Goal: Task Accomplishment & Management: Manage account settings

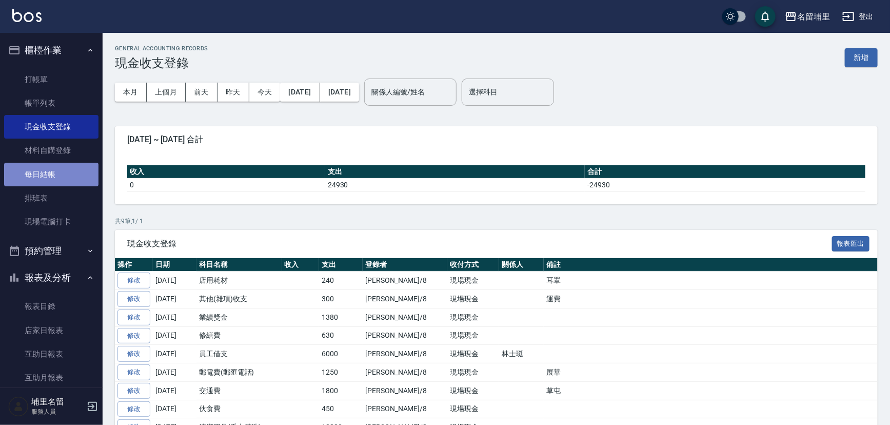
click at [61, 166] on link "每日結帳" at bounding box center [51, 175] width 94 height 24
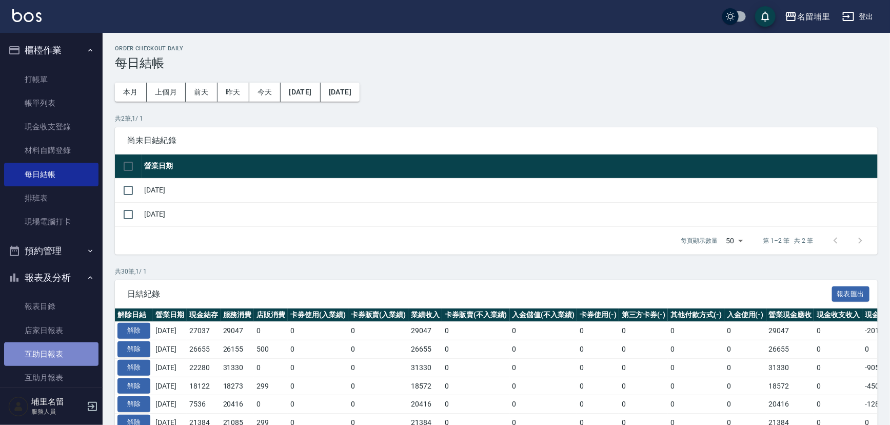
click at [67, 354] on link "互助日報表" at bounding box center [51, 354] width 94 height 24
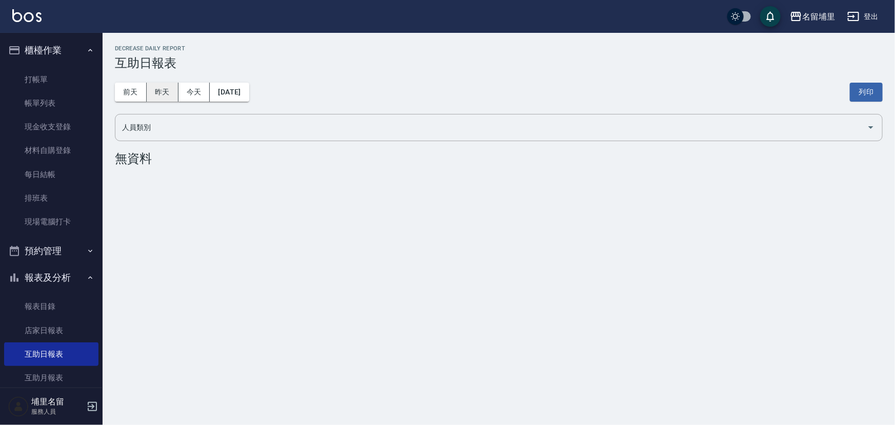
click at [162, 90] on button "昨天" at bounding box center [163, 92] width 32 height 19
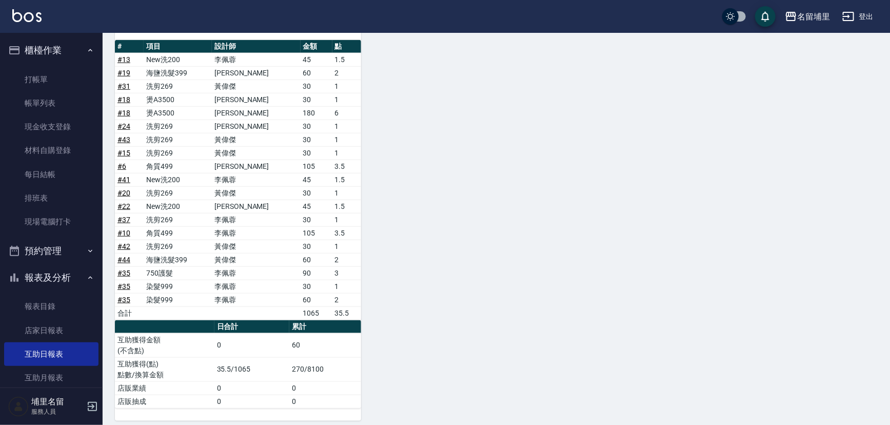
scroll to position [443, 0]
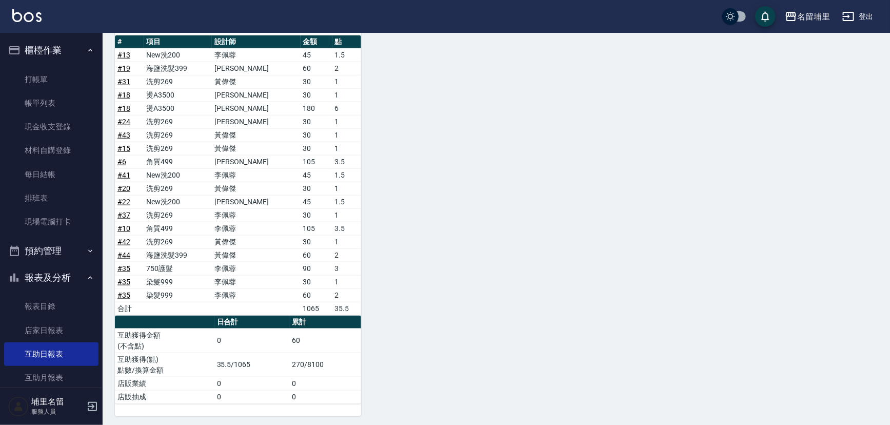
click at [127, 92] on link "# 18" at bounding box center [124, 95] width 13 height 8
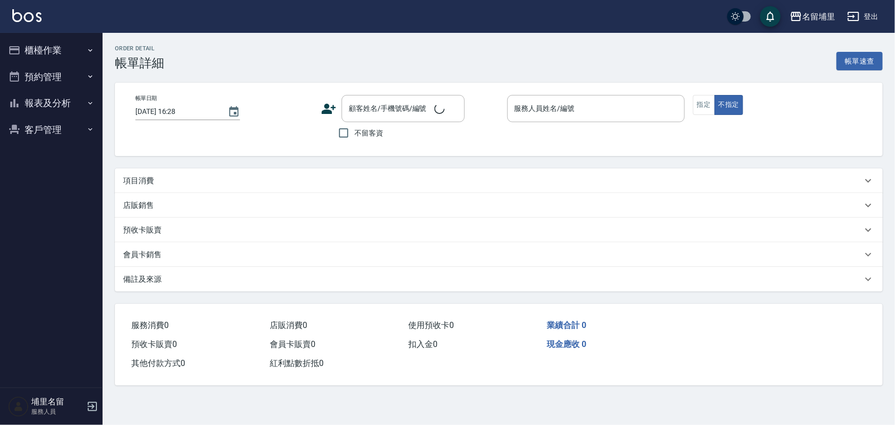
type input "2025/10/07 19:19"
checkbox input "true"
type input "蔣昀璠-5"
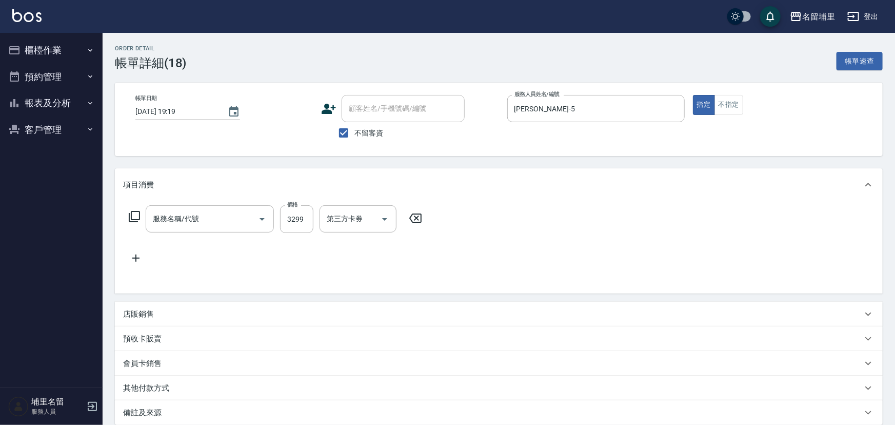
type input "燙A3500(31)"
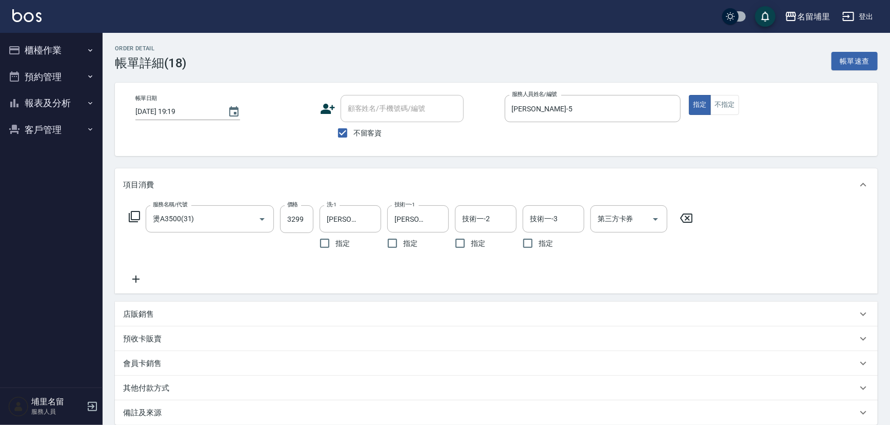
click at [688, 215] on icon at bounding box center [687, 218] width 26 height 12
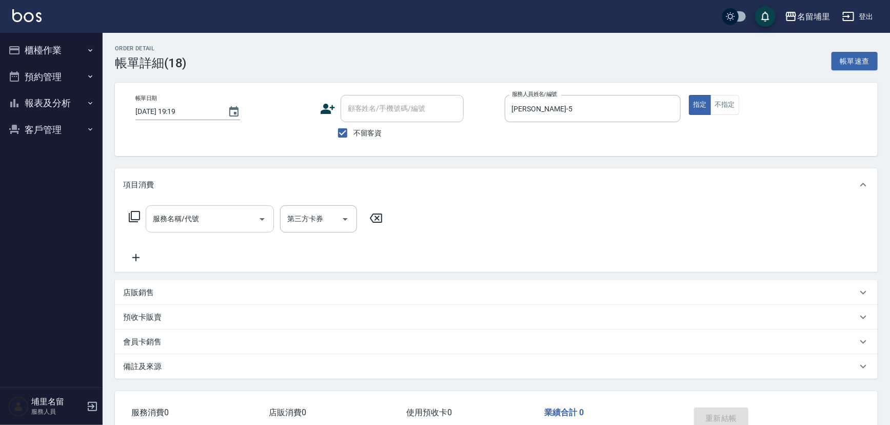
click at [219, 224] on input "服務名稱/代號" at bounding box center [202, 219] width 104 height 18
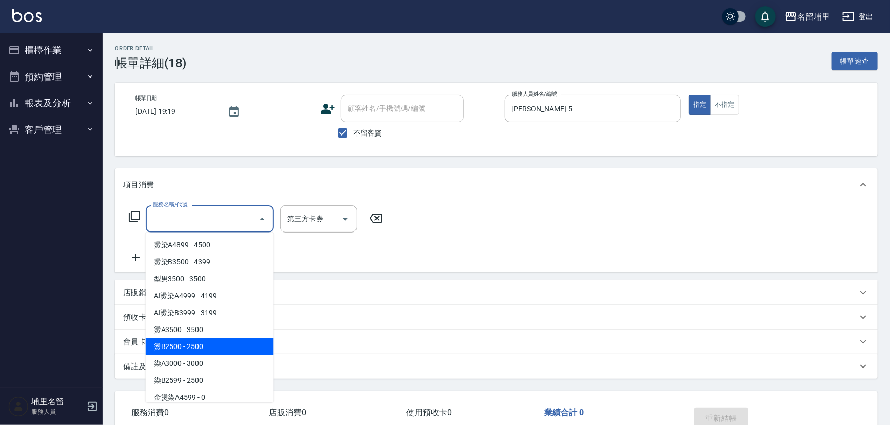
click at [196, 347] on span "燙B2500 - 2500" at bounding box center [210, 346] width 128 height 17
type input "燙B2500(32)"
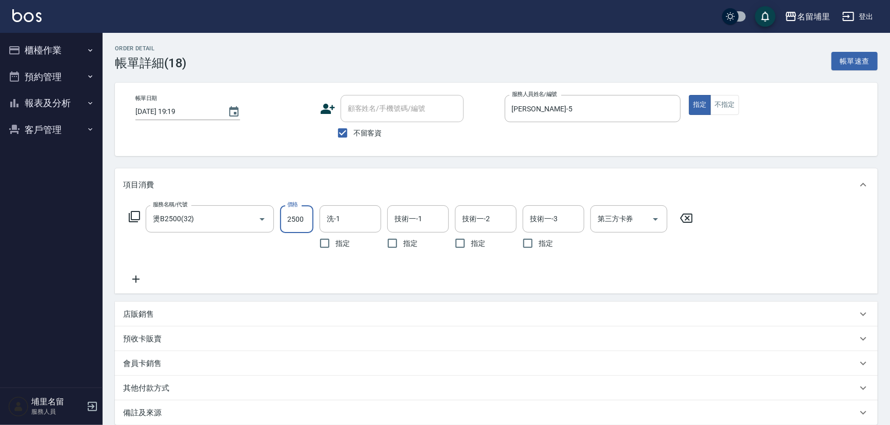
click at [295, 227] on input "2500" at bounding box center [296, 219] width 33 height 28
type input "1799"
type input "[PERSON_NAME]-45"
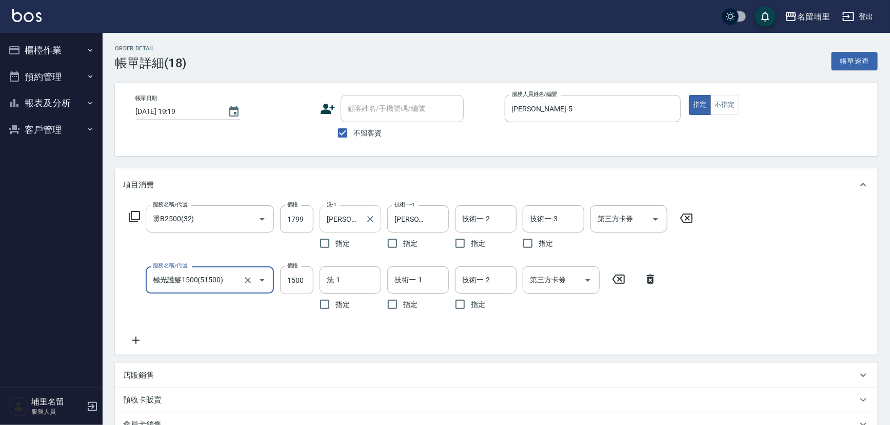
type input "極光護髮1500(51500)"
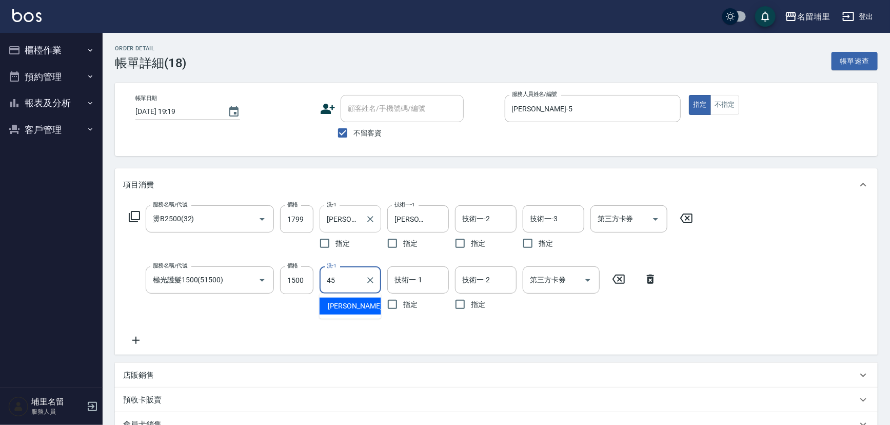
type input "[PERSON_NAME]-45"
type input "1"
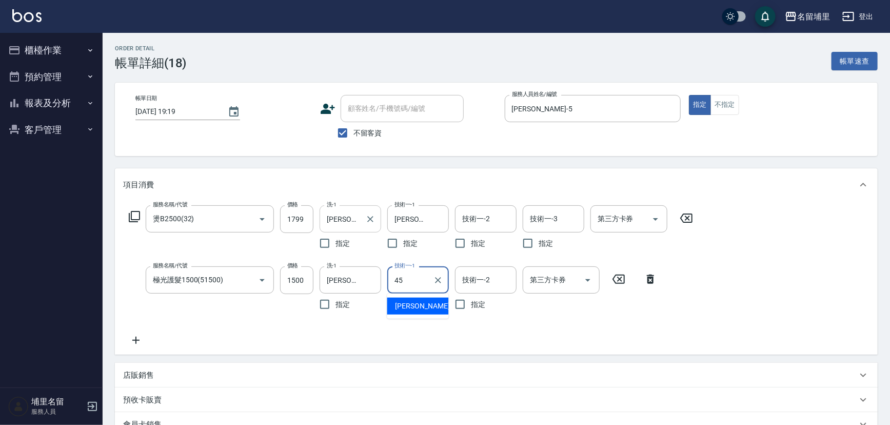
type input "[PERSON_NAME]-45"
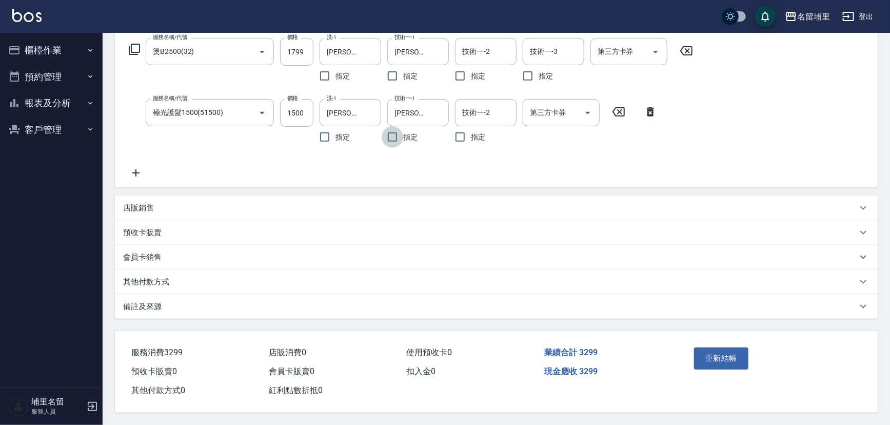
scroll to position [169, 0]
drag, startPoint x: 708, startPoint y: 353, endPoint x: 695, endPoint y: 332, distance: 24.5
click at [709, 353] on button "重新結帳" at bounding box center [721, 358] width 54 height 22
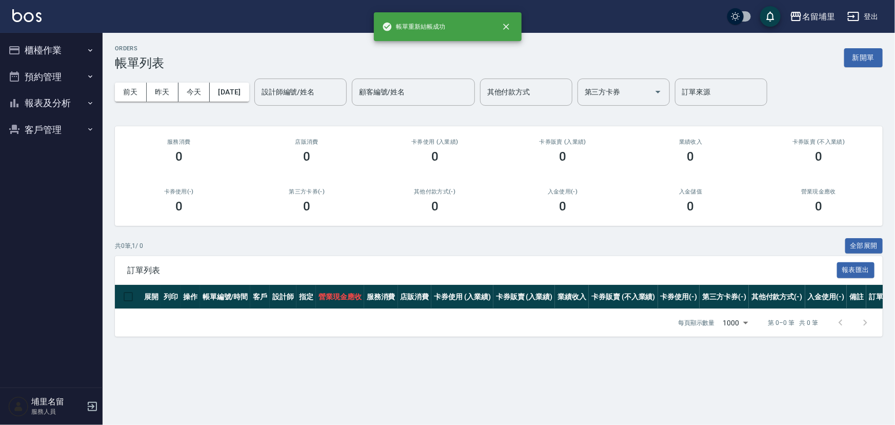
click at [86, 107] on icon "button" at bounding box center [90, 103] width 8 height 8
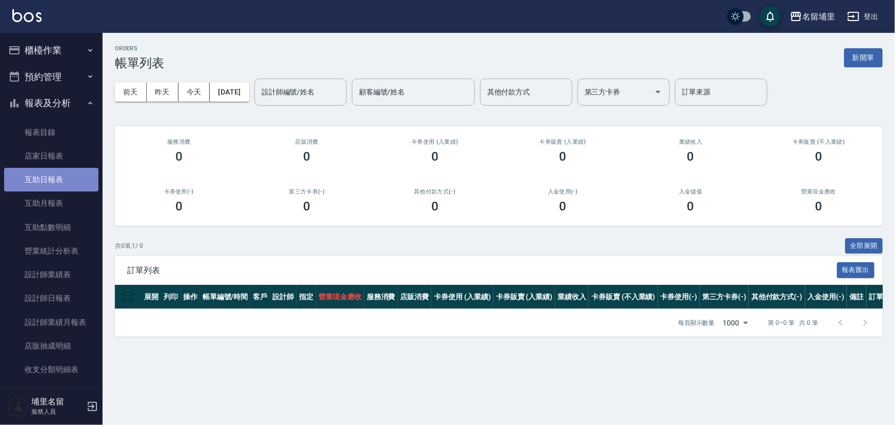
click at [87, 168] on link "互助日報表" at bounding box center [51, 180] width 94 height 24
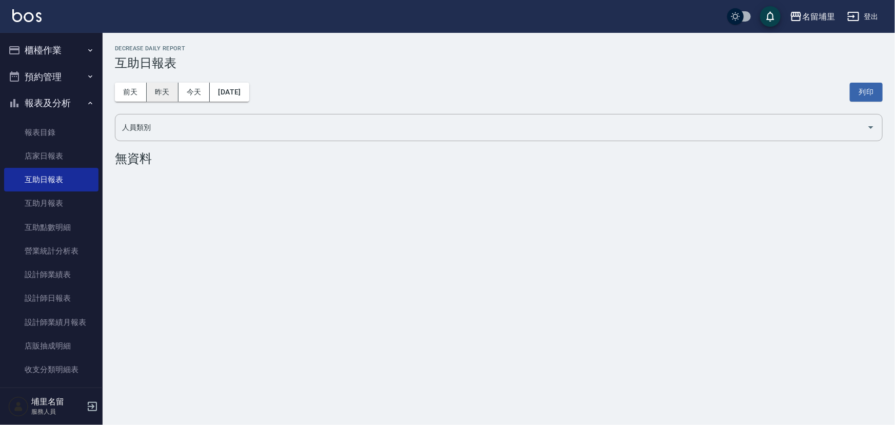
click at [157, 96] on button "昨天" at bounding box center [163, 92] width 32 height 19
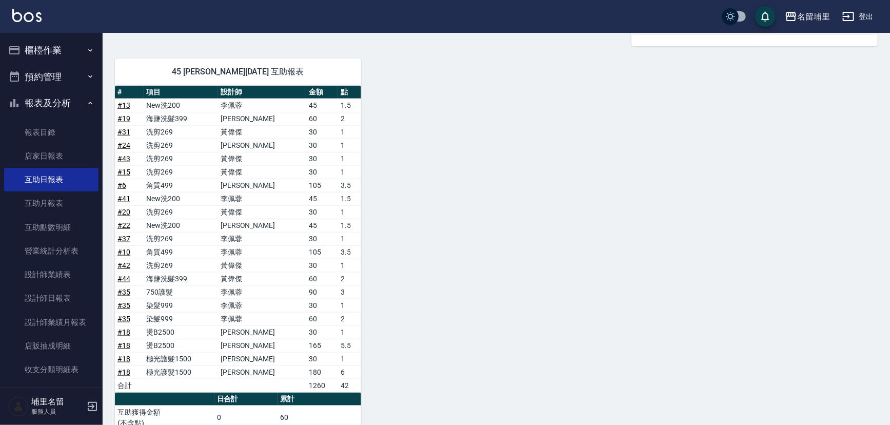
scroll to position [377, 0]
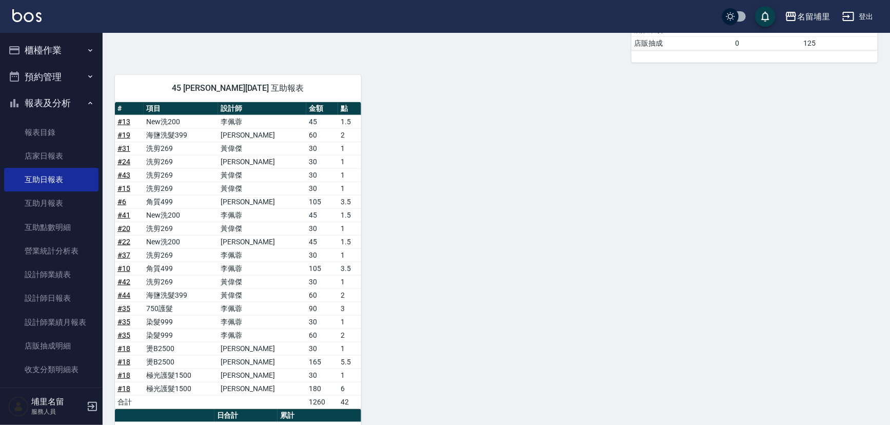
click at [125, 294] on link "# 44" at bounding box center [124, 295] width 13 height 8
click at [123, 131] on link "# 19" at bounding box center [124, 135] width 13 height 8
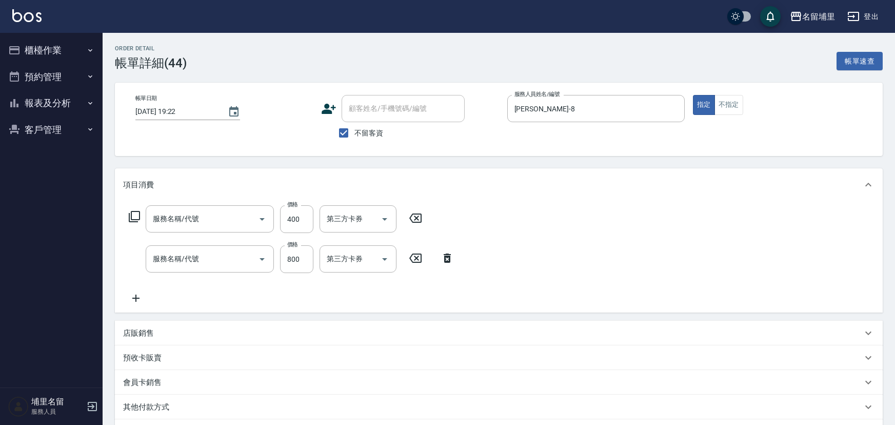
type input "海鹽洗髮399(1399)"
type input "儲值卡"
type input "儲3000(8300)"
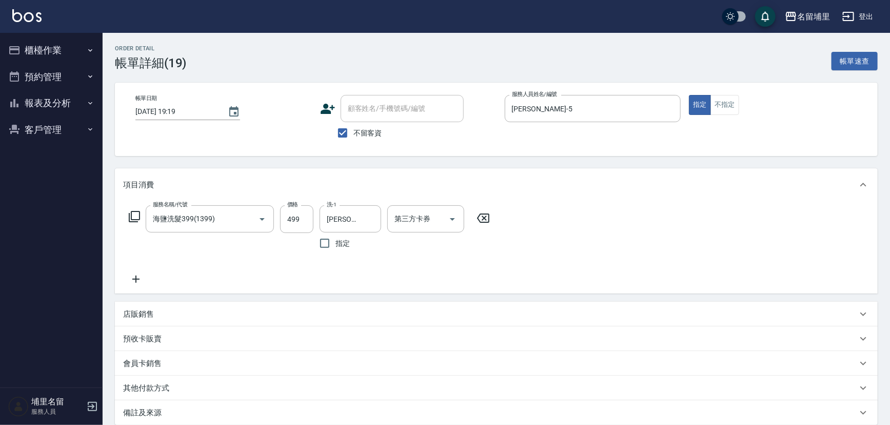
click at [481, 216] on icon at bounding box center [484, 218] width 26 height 12
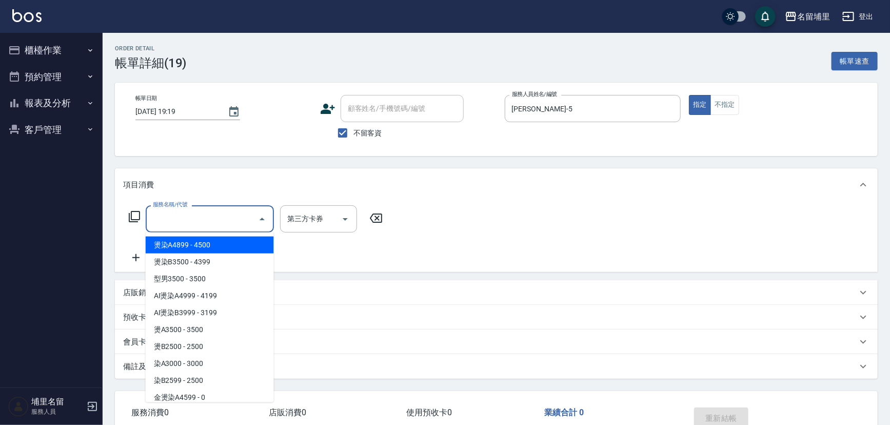
click at [216, 222] on input "服務名稱/代號" at bounding box center [202, 219] width 104 height 18
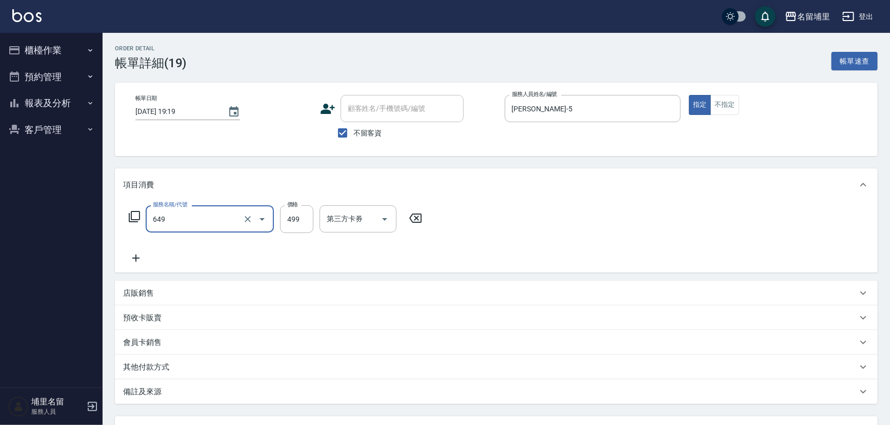
type input "角質499(649)"
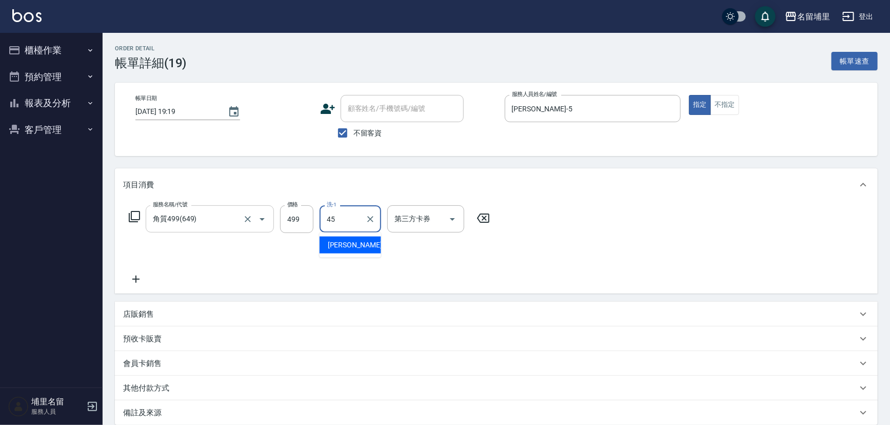
type input "潘宇浩-45"
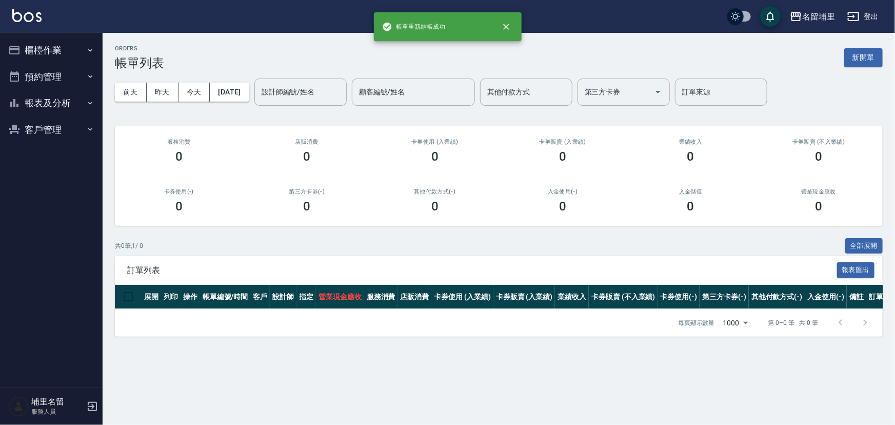
click at [54, 103] on button "報表及分析" at bounding box center [51, 103] width 94 height 27
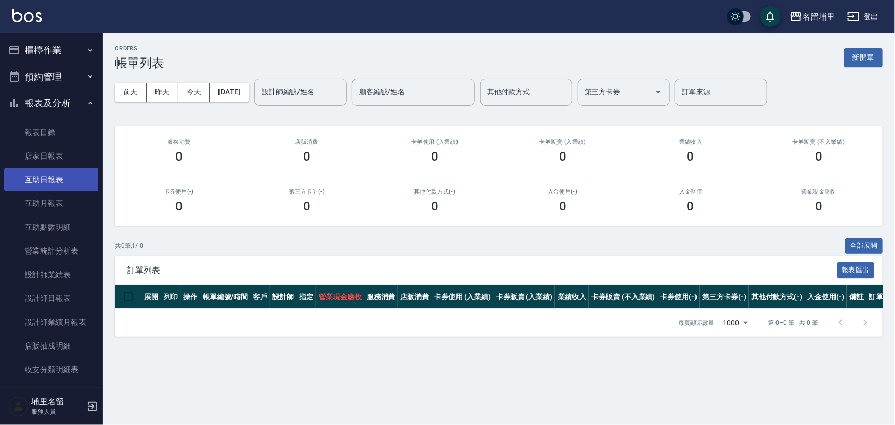
click at [69, 182] on link "互助日報表" at bounding box center [51, 180] width 94 height 24
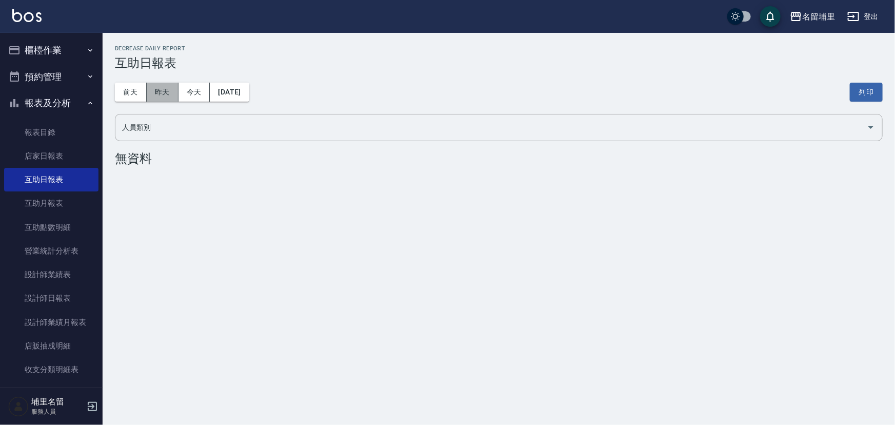
click at [157, 83] on button "昨天" at bounding box center [163, 92] width 32 height 19
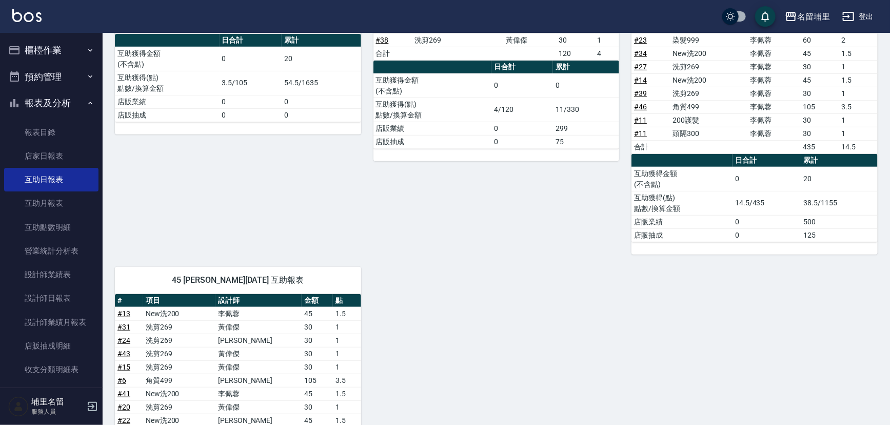
scroll to position [50, 0]
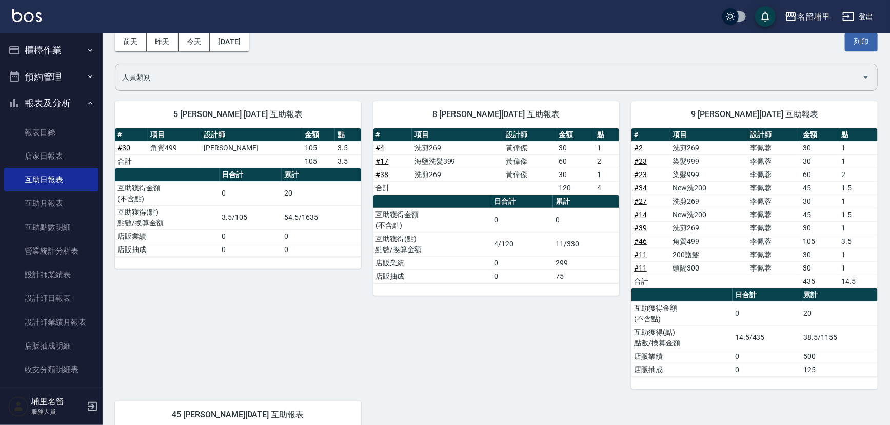
click at [649, 264] on td "# 11" at bounding box center [651, 267] width 38 height 13
click at [646, 264] on link "# 11" at bounding box center [640, 268] width 13 height 8
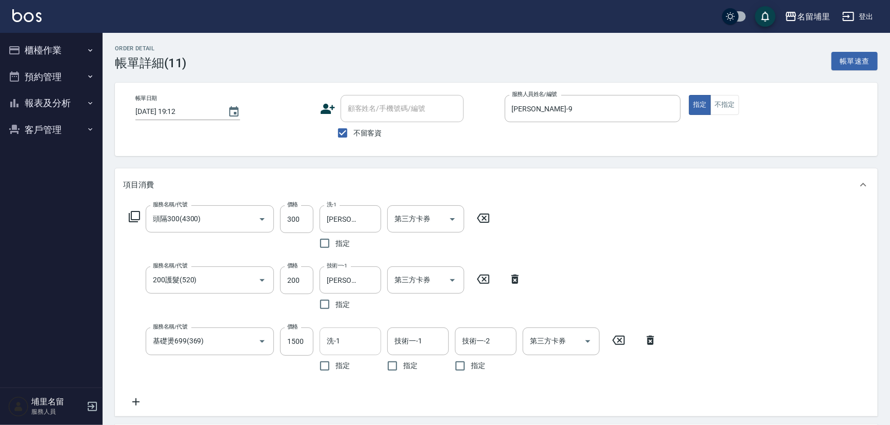
click at [344, 337] on input "洗-1" at bounding box center [350, 341] width 52 height 18
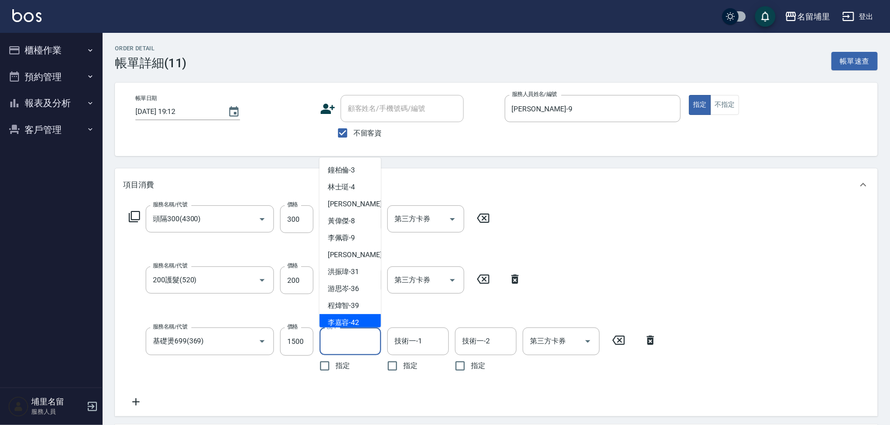
click at [581, 222] on div "服務名稱/代號 頭隔300(4300) 服務名稱/代號 價格 300 價格 洗-1 [PERSON_NAME]-9 洗-1 指定 第三方卡券 第三方卡券 服務…" at bounding box center [393, 306] width 540 height 202
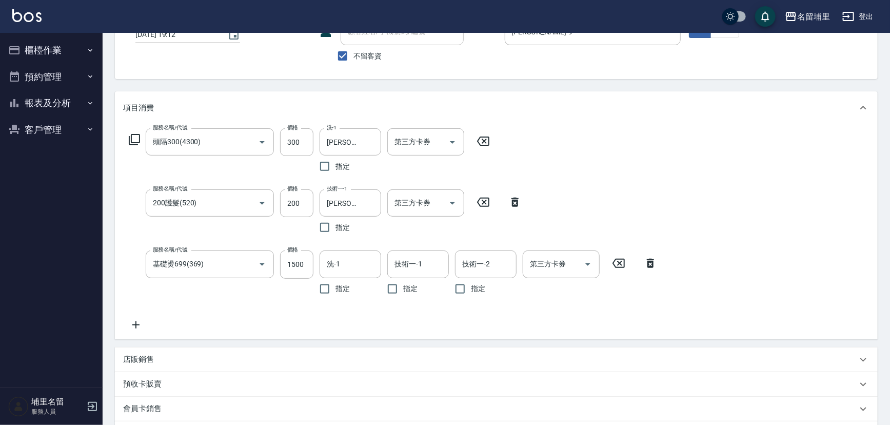
scroll to position [46, 0]
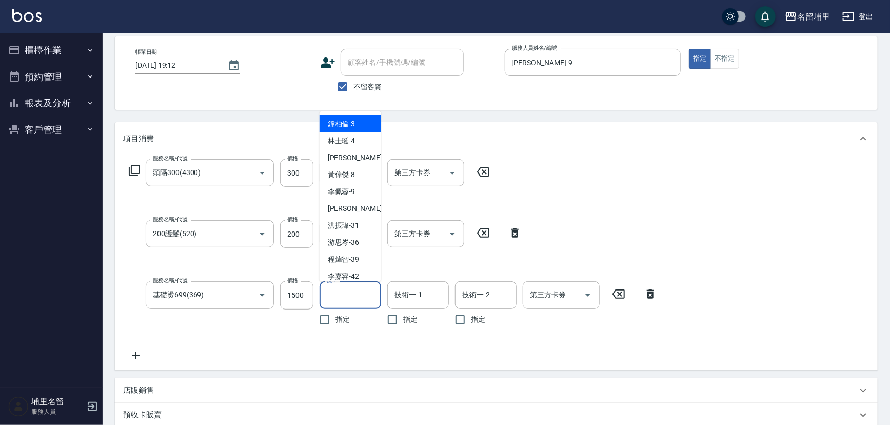
click at [367, 293] on input "洗-1" at bounding box center [350, 295] width 52 height 18
click at [344, 195] on span "李佩蓉 -9" at bounding box center [342, 191] width 28 height 11
type input "李佩蓉-9"
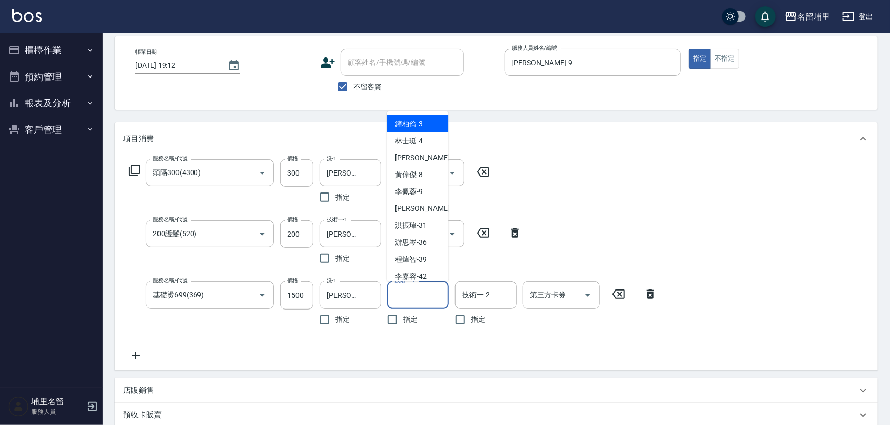
click at [398, 294] on input "技術一-1" at bounding box center [418, 295] width 52 height 18
click at [423, 191] on div "李佩蓉 -9" at bounding box center [418, 191] width 62 height 17
type input "李佩蓉-9"
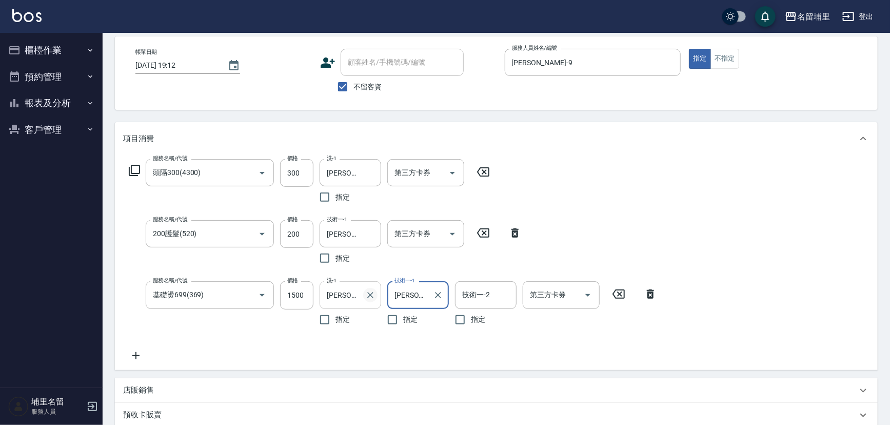
click at [367, 297] on icon "Clear" at bounding box center [370, 295] width 6 height 6
click at [358, 297] on input "洗-1" at bounding box center [350, 295] width 52 height 18
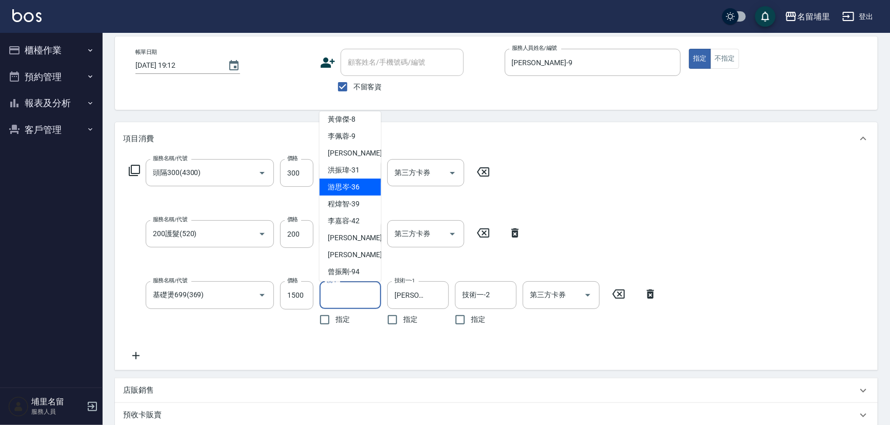
scroll to position [58, 0]
click at [352, 249] on span "潘宇浩 -45" at bounding box center [360, 252] width 65 height 11
type input "[PERSON_NAME]-45"
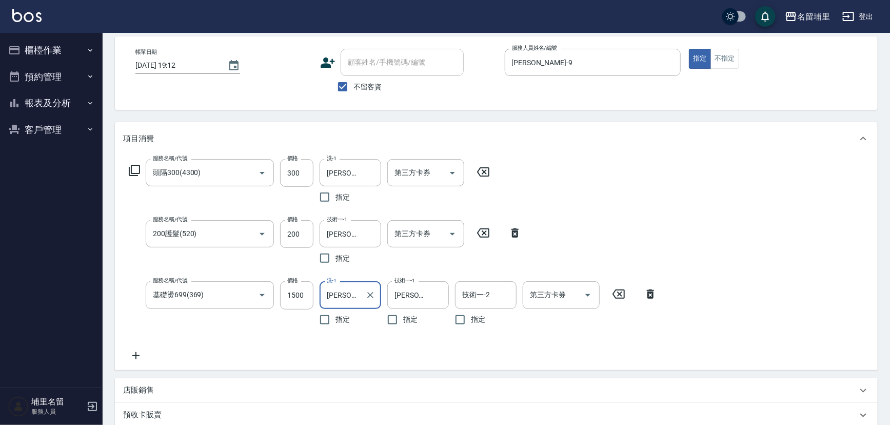
scroll to position [231, 0]
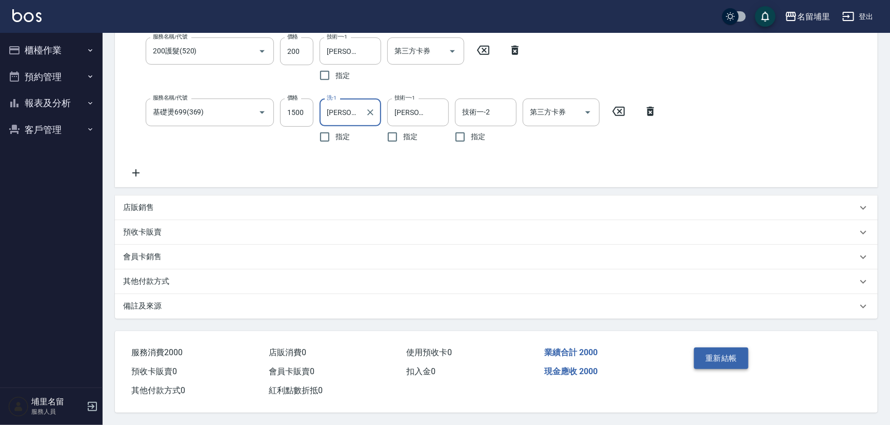
click at [724, 353] on button "重新結帳" at bounding box center [721, 358] width 54 height 22
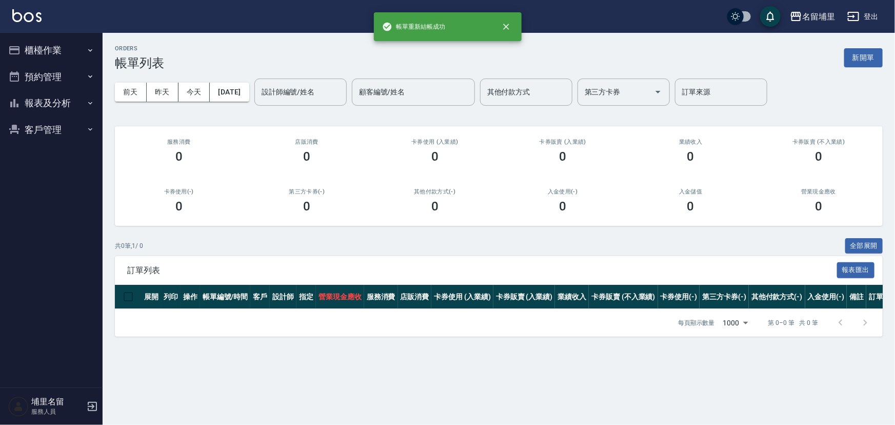
click at [57, 111] on button "報表及分析" at bounding box center [51, 103] width 94 height 27
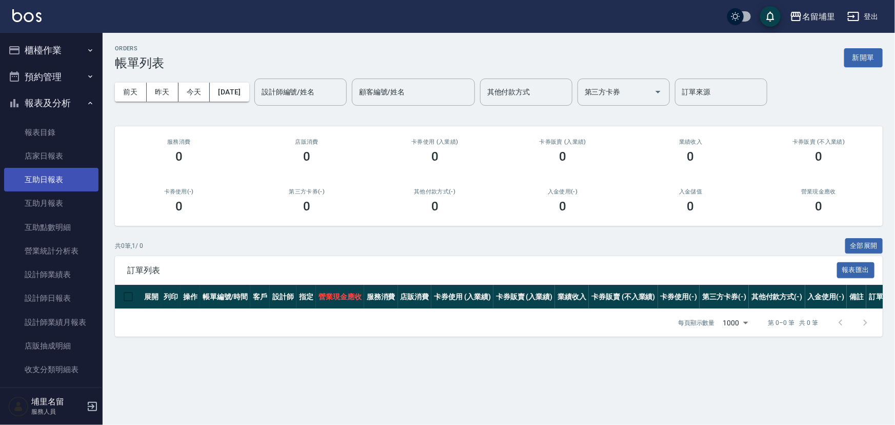
click at [73, 170] on link "互助日報表" at bounding box center [51, 180] width 94 height 24
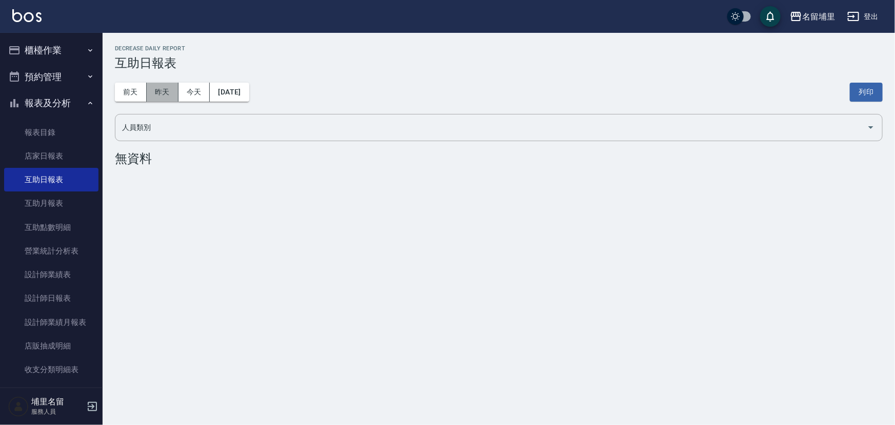
click at [169, 84] on button "昨天" at bounding box center [163, 92] width 32 height 19
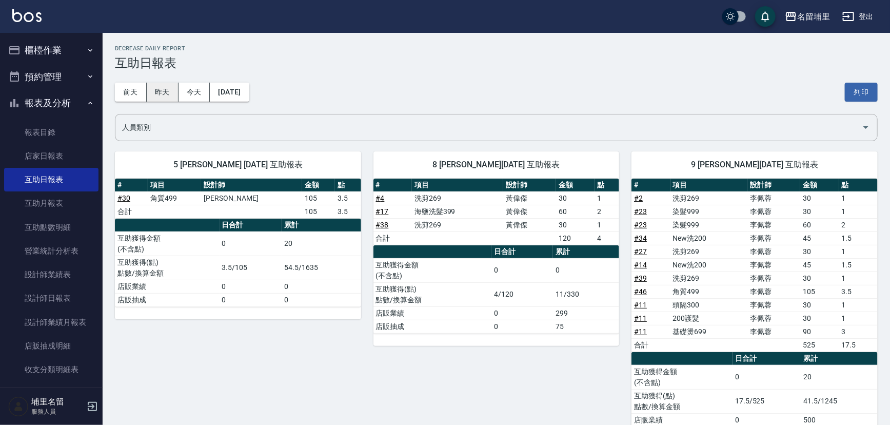
click at [160, 90] on button "昨天" at bounding box center [163, 92] width 32 height 19
click at [131, 93] on button "前天" at bounding box center [131, 92] width 32 height 19
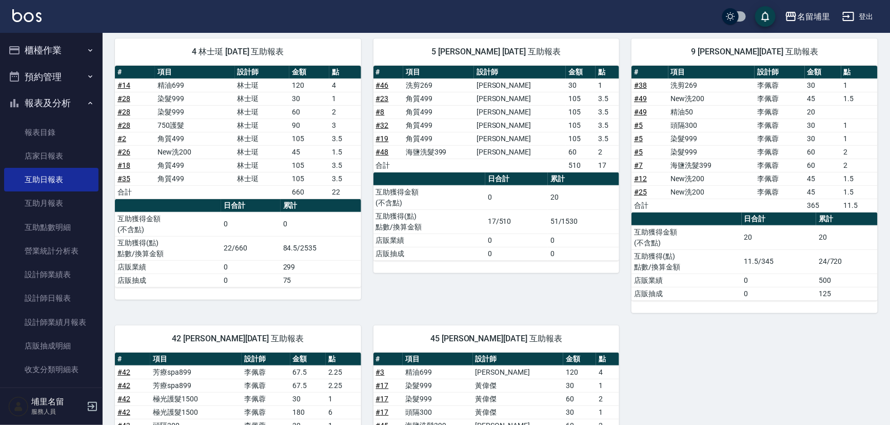
scroll to position [31, 0]
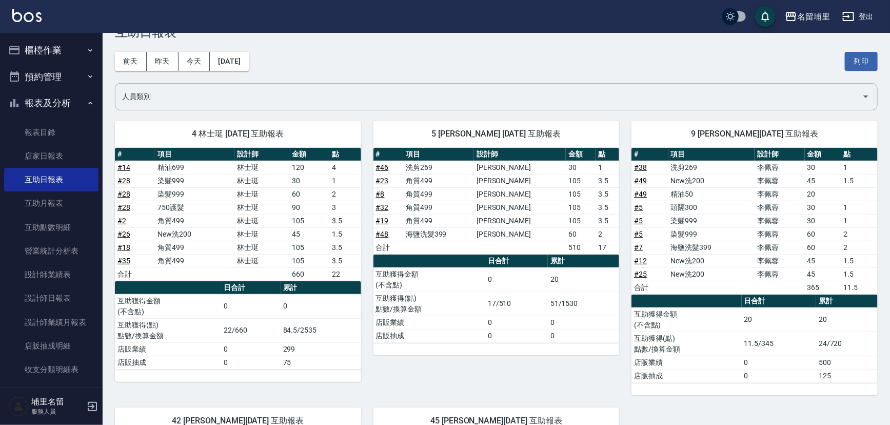
click at [119, 233] on link "# 26" at bounding box center [124, 234] width 13 height 8
click at [643, 271] on link "# 25" at bounding box center [640, 274] width 13 height 8
click at [59, 48] on button "櫃檯作業" at bounding box center [51, 50] width 94 height 27
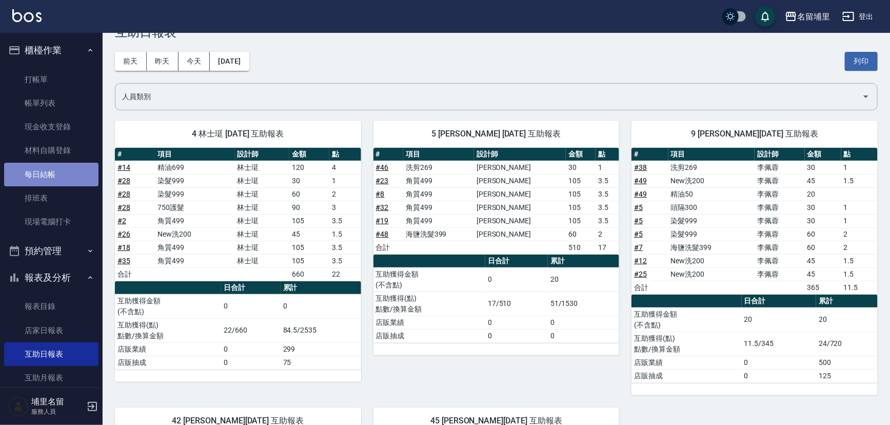
click at [70, 176] on link "每日結帳" at bounding box center [51, 175] width 94 height 24
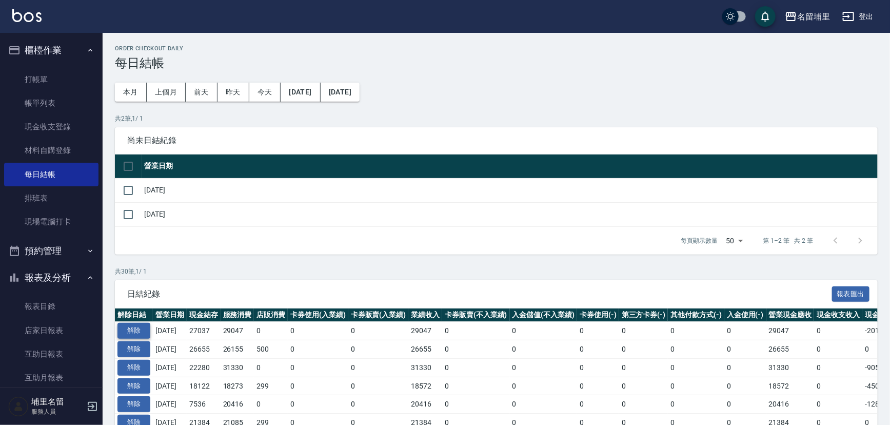
click at [137, 333] on button "解除" at bounding box center [134, 331] width 33 height 16
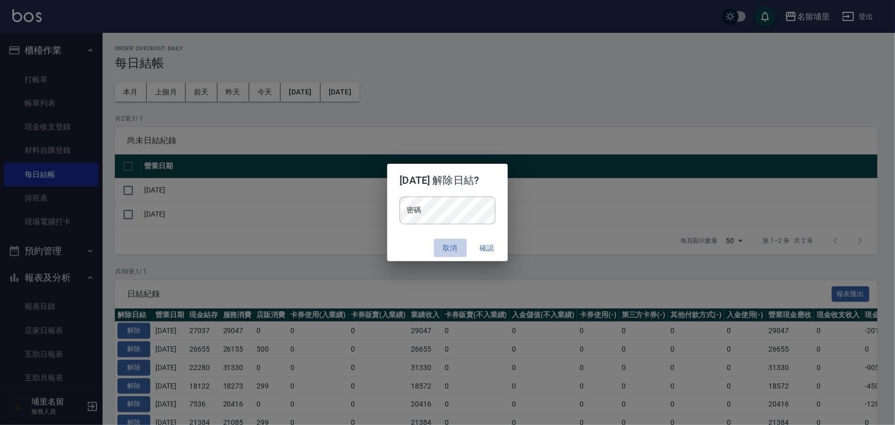
click at [461, 249] on button "取消" at bounding box center [450, 248] width 33 height 19
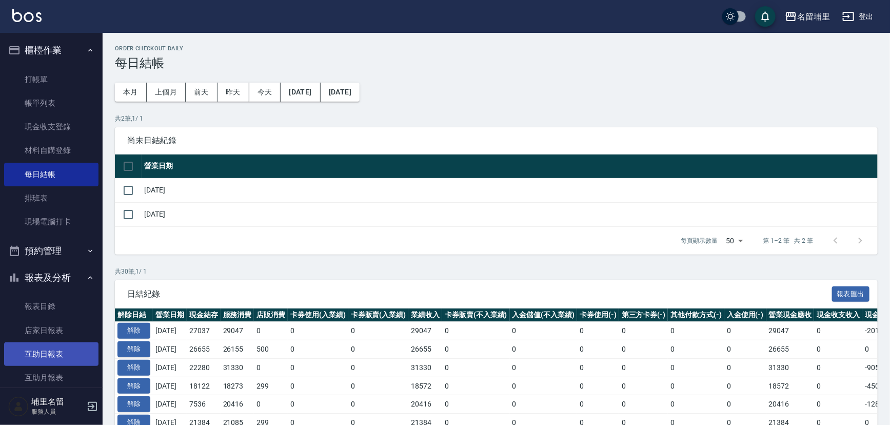
click at [68, 348] on link "互助日報表" at bounding box center [51, 354] width 94 height 24
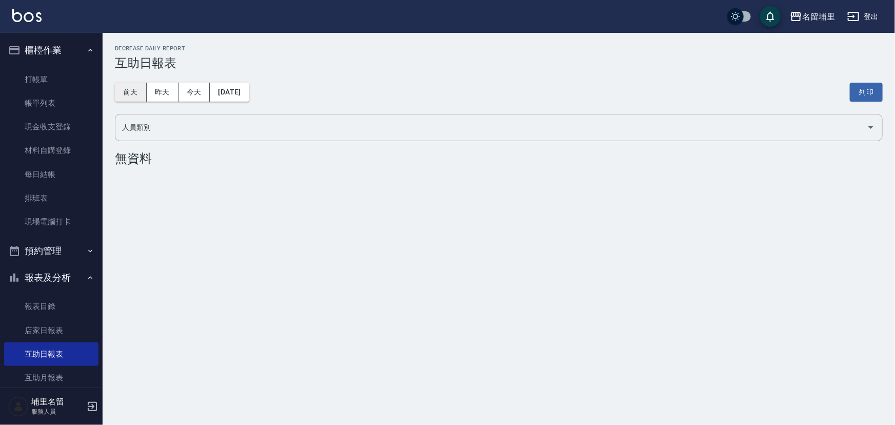
drag, startPoint x: 131, startPoint y: 92, endPoint x: 158, endPoint y: 105, distance: 29.4
click at [132, 92] on button "前天" at bounding box center [131, 92] width 32 height 19
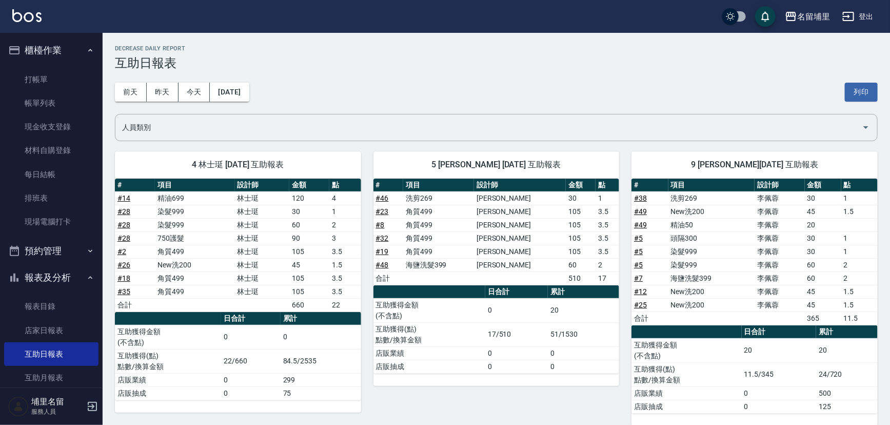
drag, startPoint x: 46, startPoint y: 102, endPoint x: 99, endPoint y: 89, distance: 54.5
click at [46, 102] on link "帳單列表" at bounding box center [51, 103] width 94 height 24
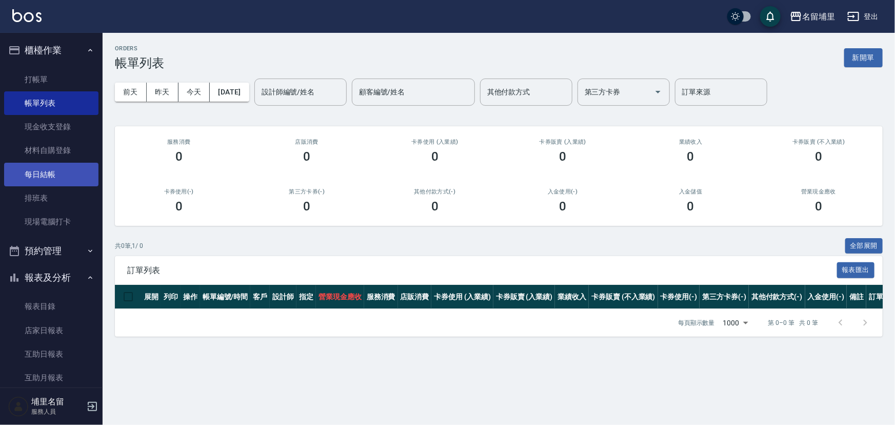
click at [34, 165] on link "每日結帳" at bounding box center [51, 175] width 94 height 24
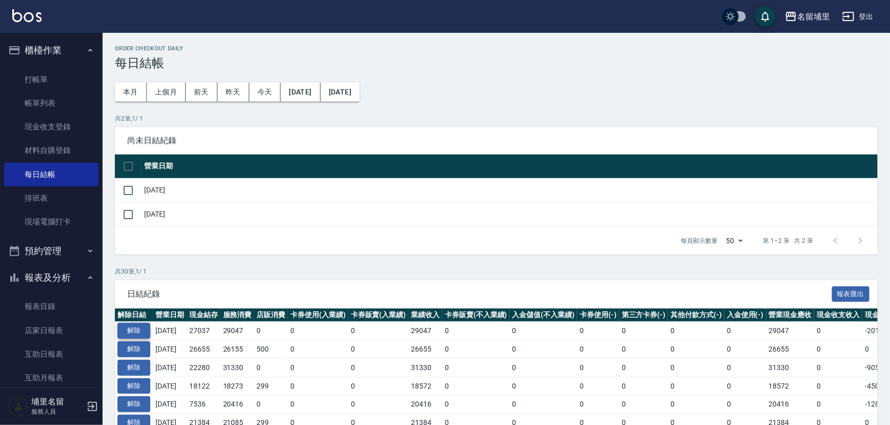
click at [135, 329] on button "解除" at bounding box center [134, 331] width 33 height 16
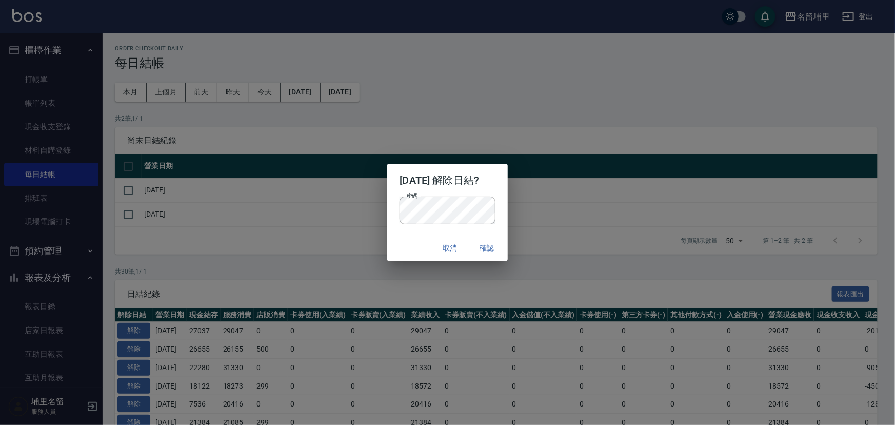
click at [411, 246] on div "取消 確認" at bounding box center [447, 248] width 120 height 27
click at [497, 251] on button "確認" at bounding box center [487, 248] width 33 height 19
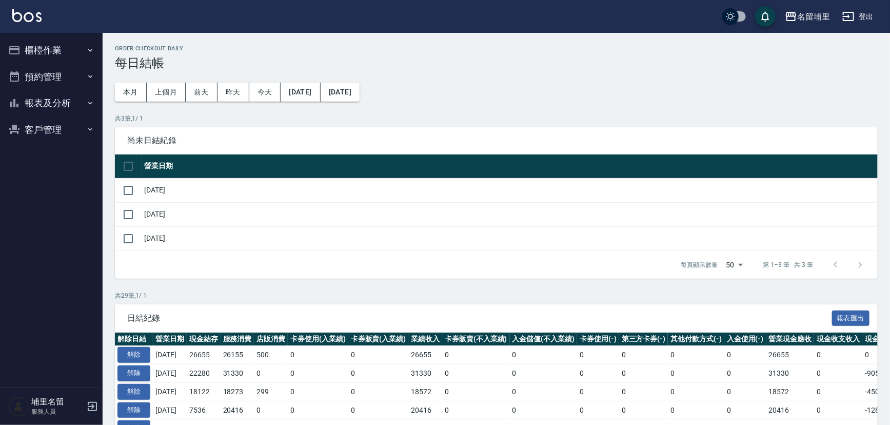
click at [71, 51] on button "櫃檯作業" at bounding box center [51, 50] width 94 height 27
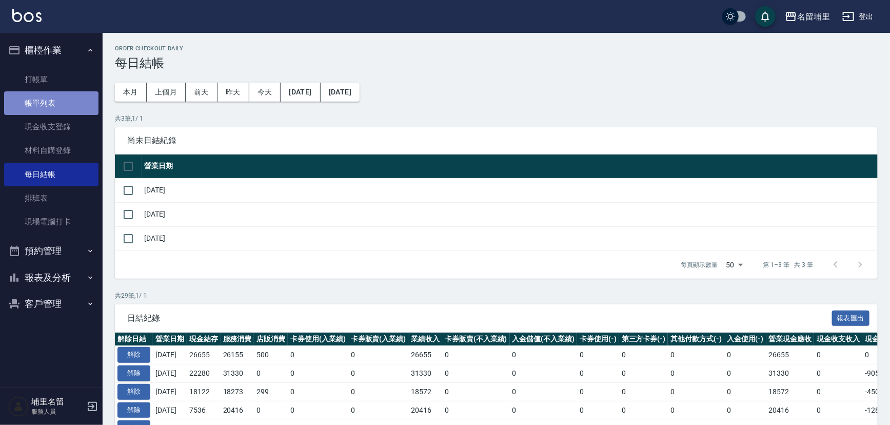
click at [55, 112] on link "帳單列表" at bounding box center [51, 103] width 94 height 24
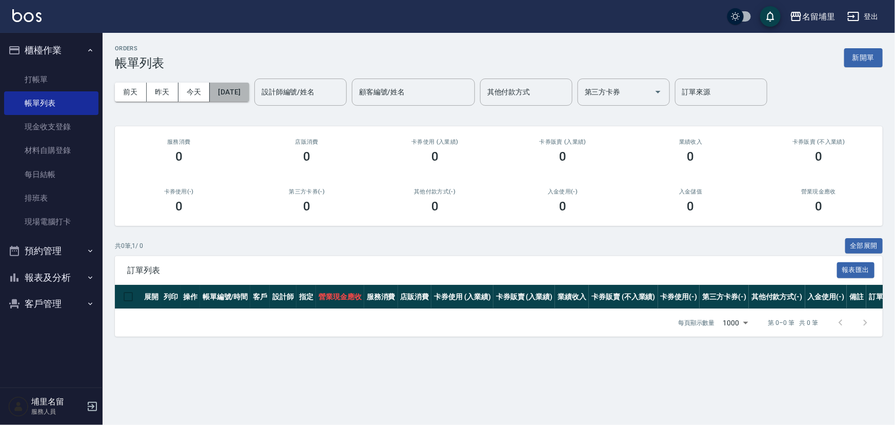
click at [242, 87] on button "[DATE]" at bounding box center [229, 92] width 39 height 19
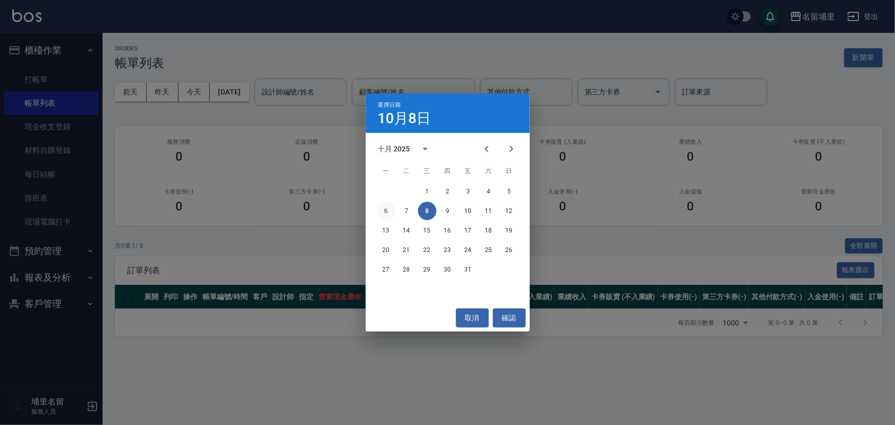
drag, startPoint x: 371, startPoint y: 207, endPoint x: 379, endPoint y: 208, distance: 8.8
click at [375, 208] on div "6 7 8 9 10 11 12" at bounding box center [448, 211] width 164 height 18
click at [385, 210] on button "6" at bounding box center [386, 211] width 18 height 18
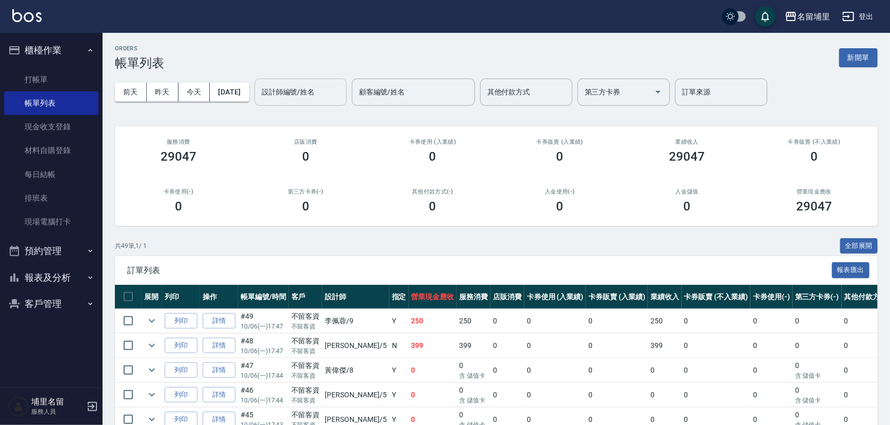
click at [329, 99] on input "設計師編號/姓名" at bounding box center [300, 92] width 83 height 18
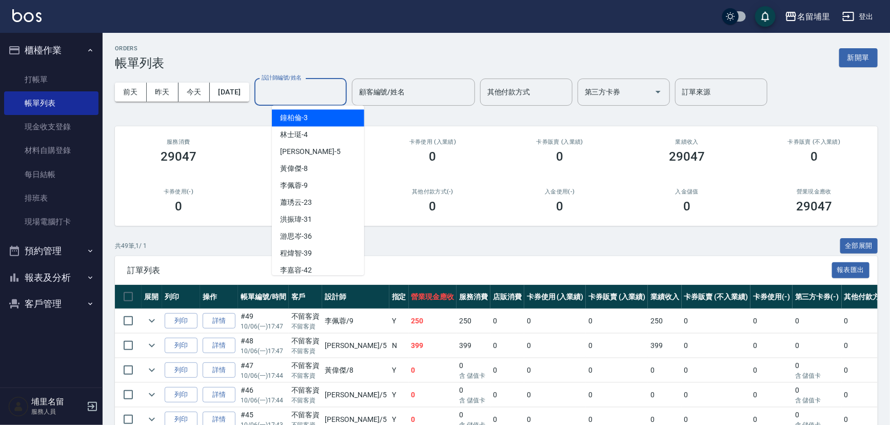
type input "5"
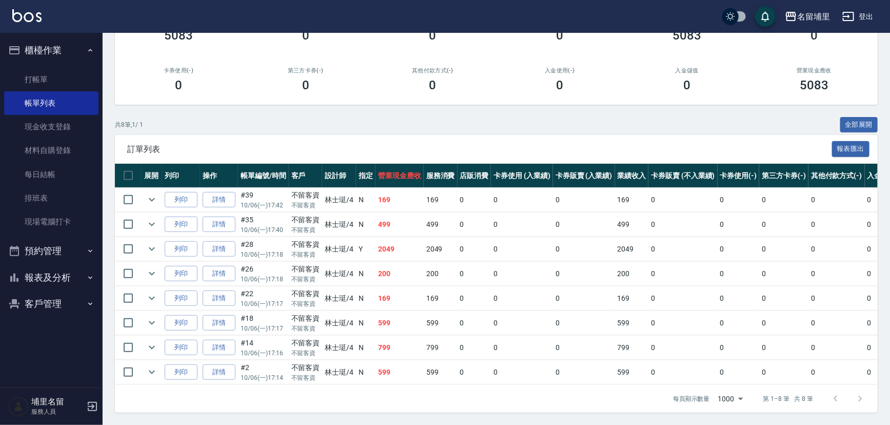
scroll to position [127, 0]
type input "林士珽-4"
click at [220, 266] on link "詳情" at bounding box center [219, 274] width 33 height 16
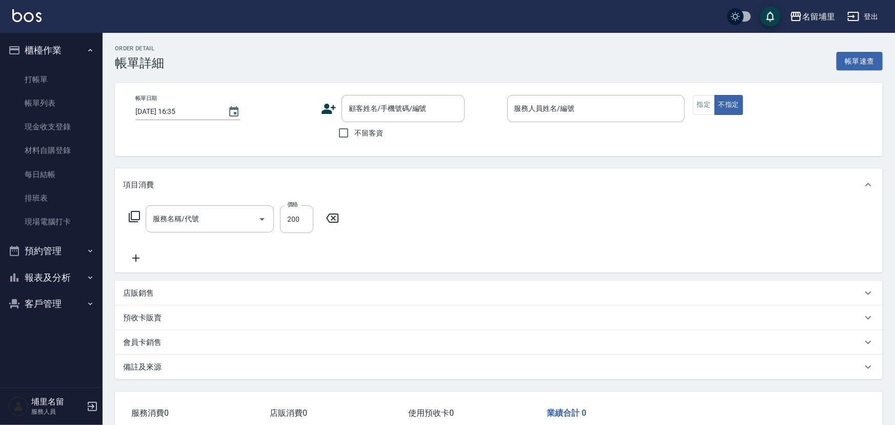
type input "[DATE] 17:18"
checkbox input "true"
type input "林士珽-4"
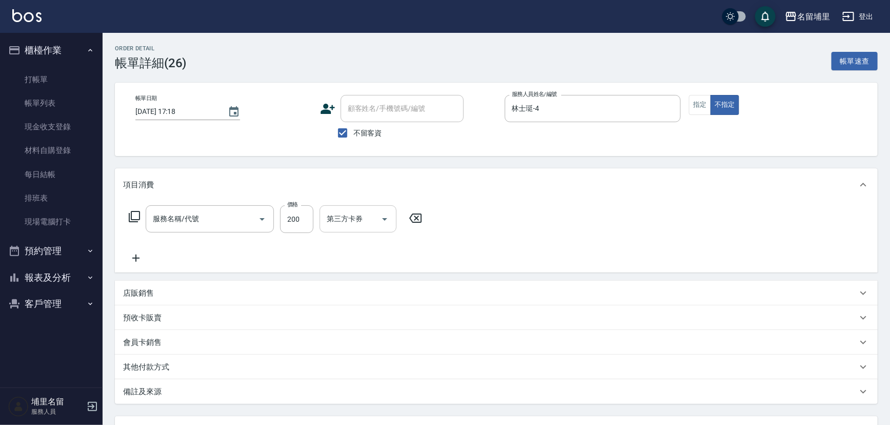
type input "New洗200(120)"
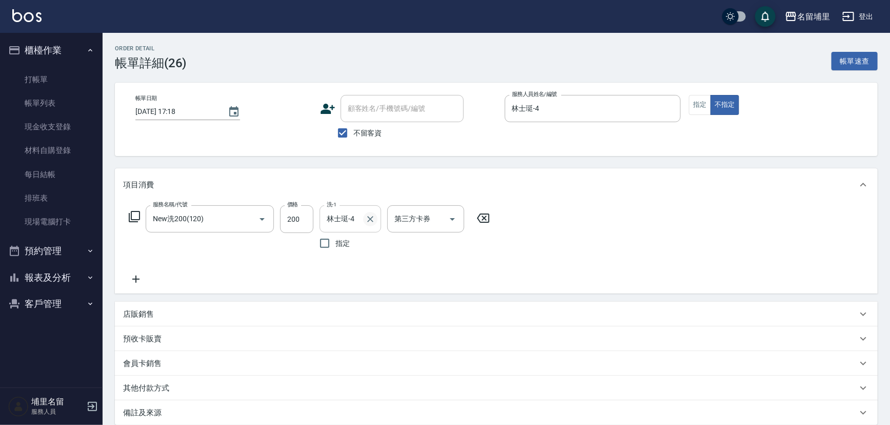
click at [370, 218] on icon "Clear" at bounding box center [370, 219] width 6 height 6
type input "[PERSON_NAME]-45"
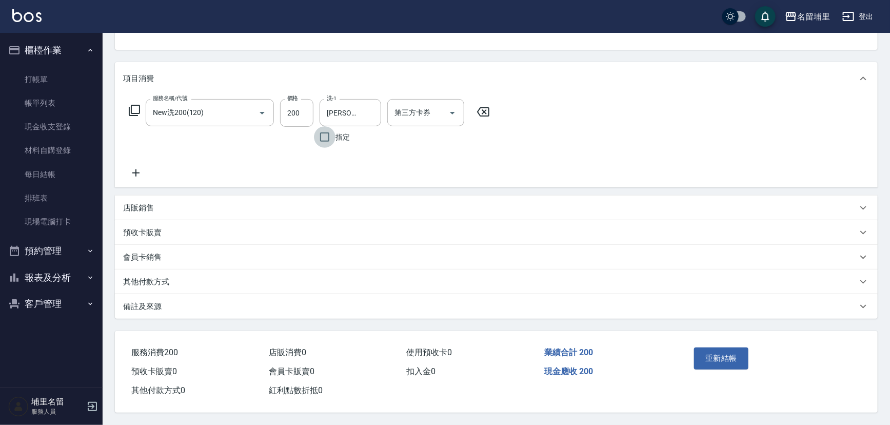
scroll to position [108, 0]
click at [723, 352] on button "重新結帳" at bounding box center [721, 358] width 54 height 22
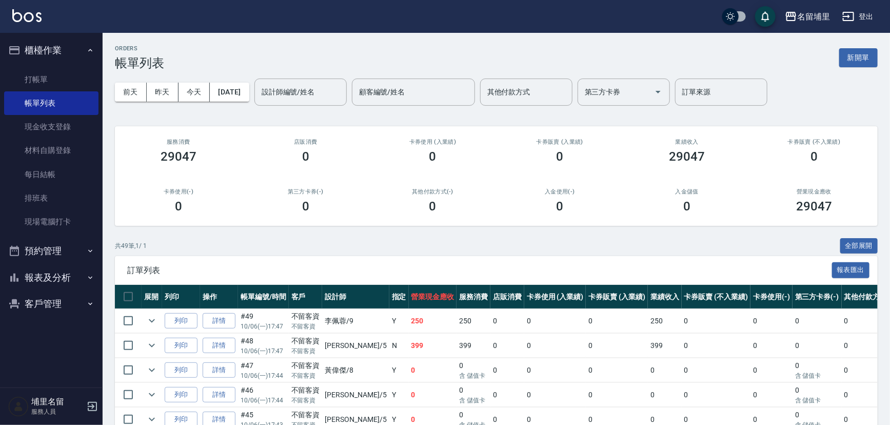
click at [81, 251] on button "預約管理" at bounding box center [51, 251] width 94 height 27
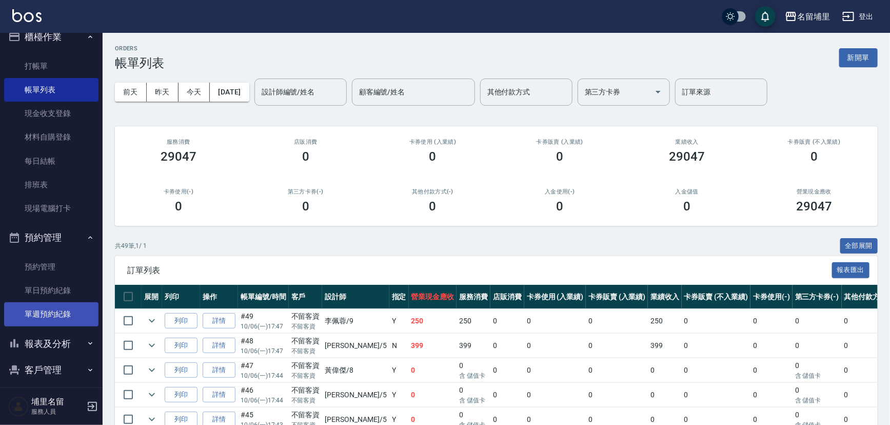
scroll to position [21, 0]
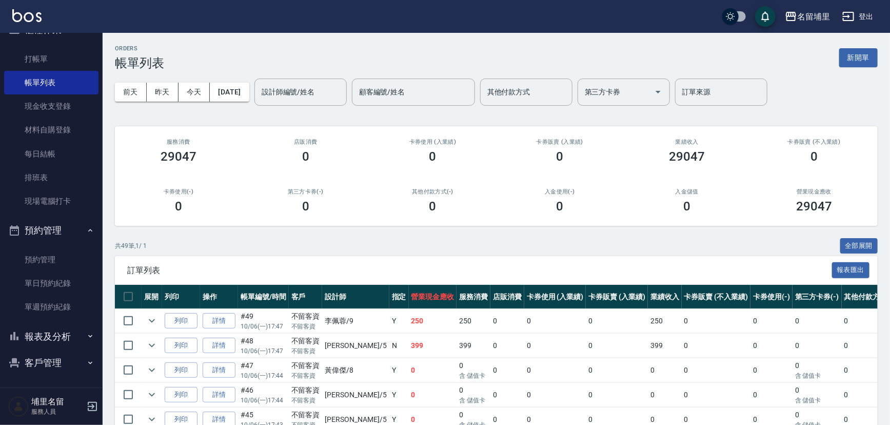
click at [80, 338] on button "報表及分析" at bounding box center [51, 336] width 94 height 27
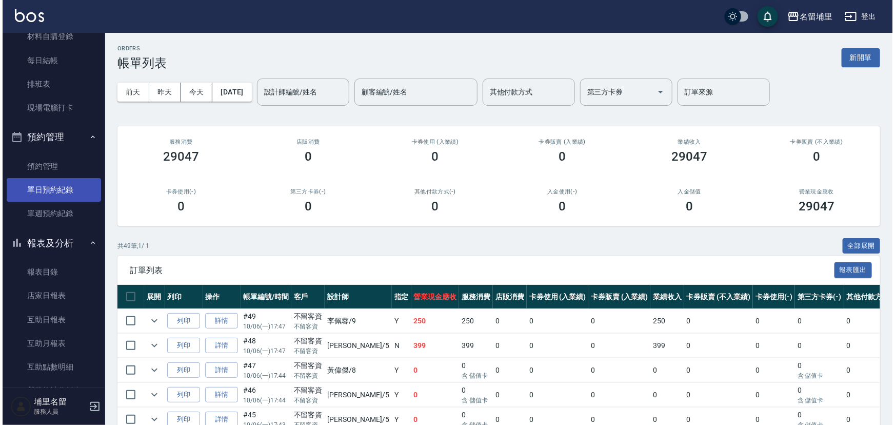
scroll to position [67, 0]
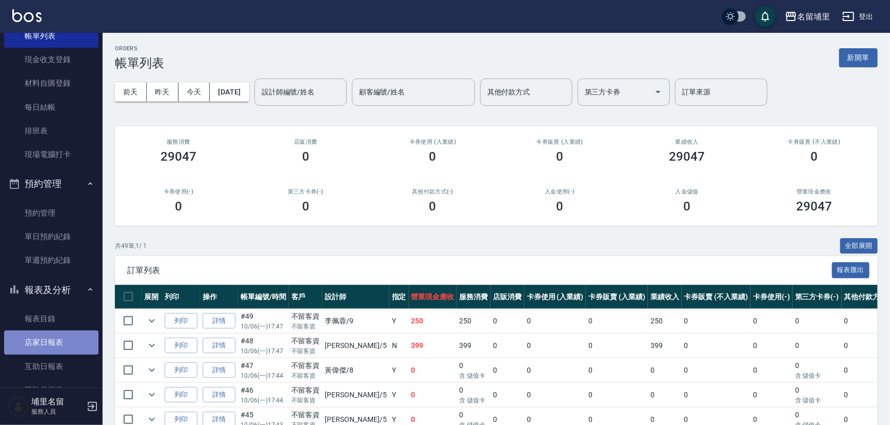
click at [68, 339] on link "店家日報表" at bounding box center [51, 342] width 94 height 24
